Goal: Information Seeking & Learning: Learn about a topic

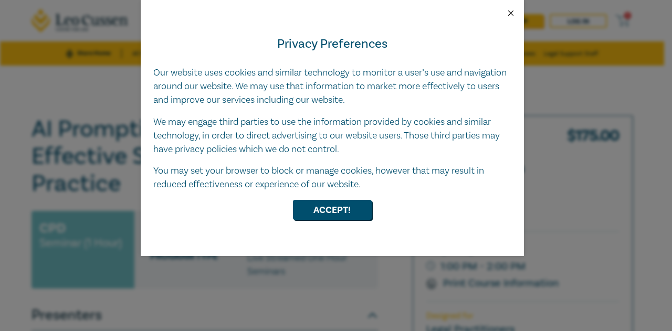
click at [507, 16] on button "Close" at bounding box center [510, 12] width 9 height 9
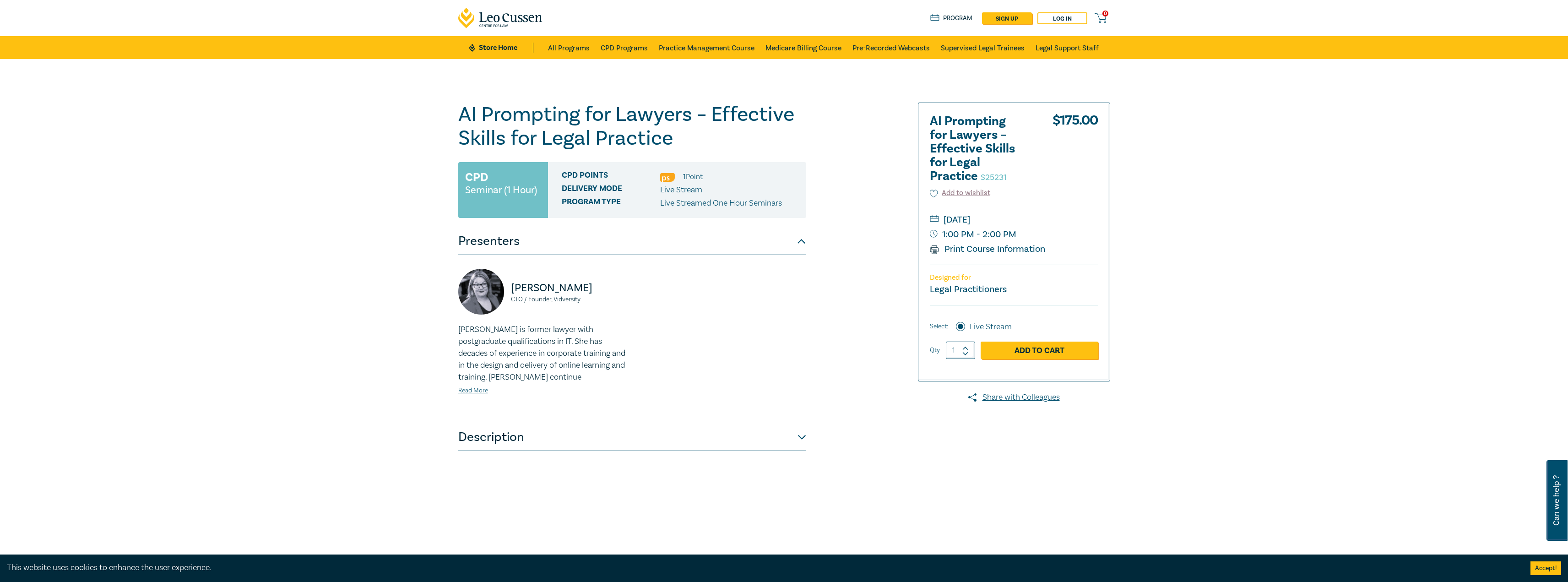
click at [528, 106] on h1 "AI Prompting for Lawyers – Effective Skills for Legal Practice S25231" at bounding box center [632, 127] width 348 height 48
click at [477, 289] on link "Read More" at bounding box center [474, 390] width 30 height 8
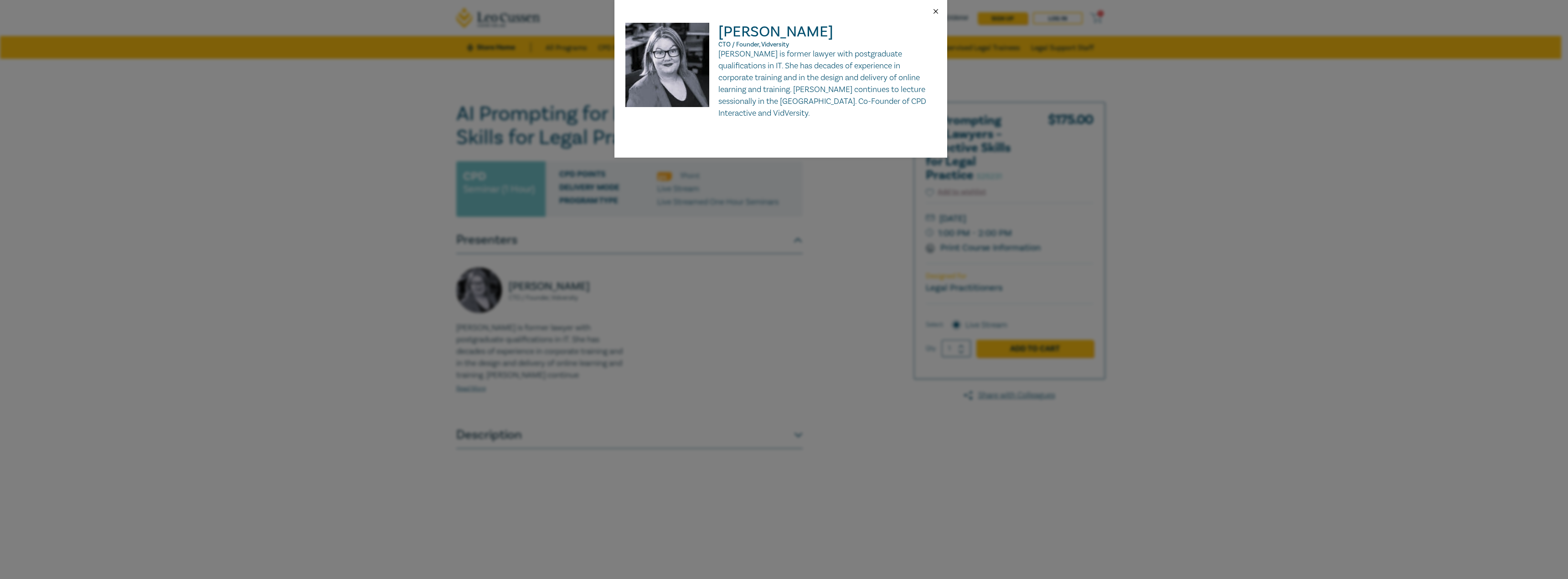
click at [583, 12] on button "Close" at bounding box center [935, 10] width 8 height 8
